Goal: Transaction & Acquisition: Purchase product/service

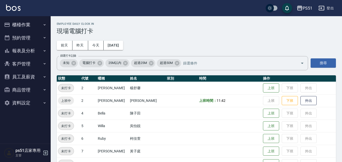
click at [11, 23] on button "櫃檯作業" at bounding box center [25, 24] width 47 height 13
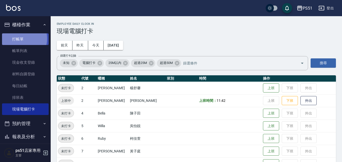
click at [19, 38] on link "打帳單" at bounding box center [25, 39] width 47 height 12
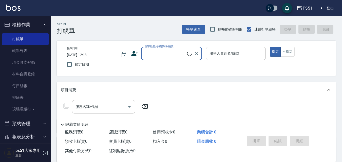
click at [181, 55] on input "顧客姓名/手機號碼/編號" at bounding box center [165, 53] width 44 height 9
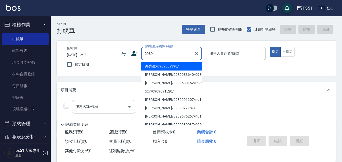
click at [160, 67] on li "鄰先生/0989309398/" at bounding box center [171, 66] width 61 height 8
type input "鄰先生/0989309398/"
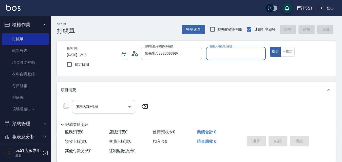
click at [233, 53] on input "服務人員姓名/編號" at bounding box center [235, 53] width 55 height 9
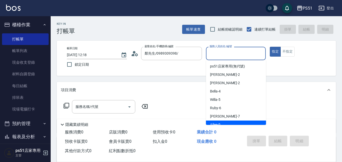
click at [224, 121] on div "Ailee -9" at bounding box center [236, 125] width 60 height 8
type input "Ailee-9"
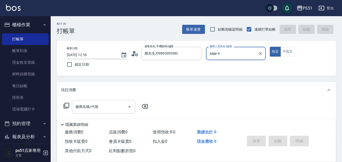
click at [92, 105] on div "服務名稱/代號 服務名稱/代號" at bounding box center [103, 106] width 63 height 13
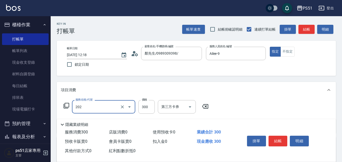
type input "Ｂ級單剪(202)"
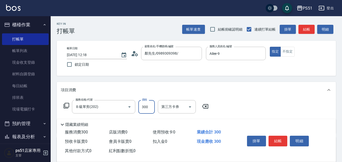
click at [305, 31] on button "結帳" at bounding box center [306, 29] width 16 height 9
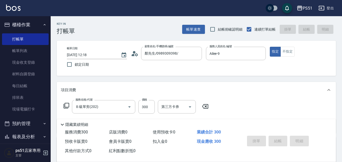
type input "[DATE] 12:19"
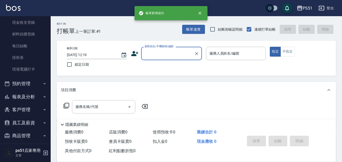
scroll to position [58, 0]
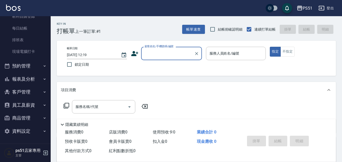
click at [33, 83] on button "報表及分析" at bounding box center [25, 79] width 47 height 13
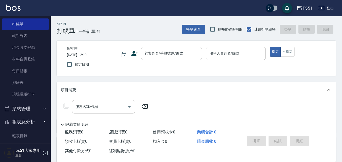
scroll to position [0, 0]
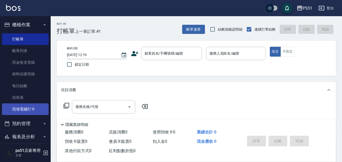
click at [29, 107] on link "現場電腦打卡" at bounding box center [25, 109] width 47 height 12
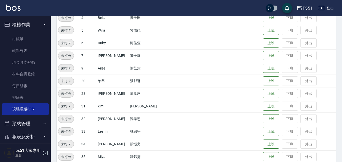
scroll to position [118, 0]
